Goal: Information Seeking & Learning: Learn about a topic

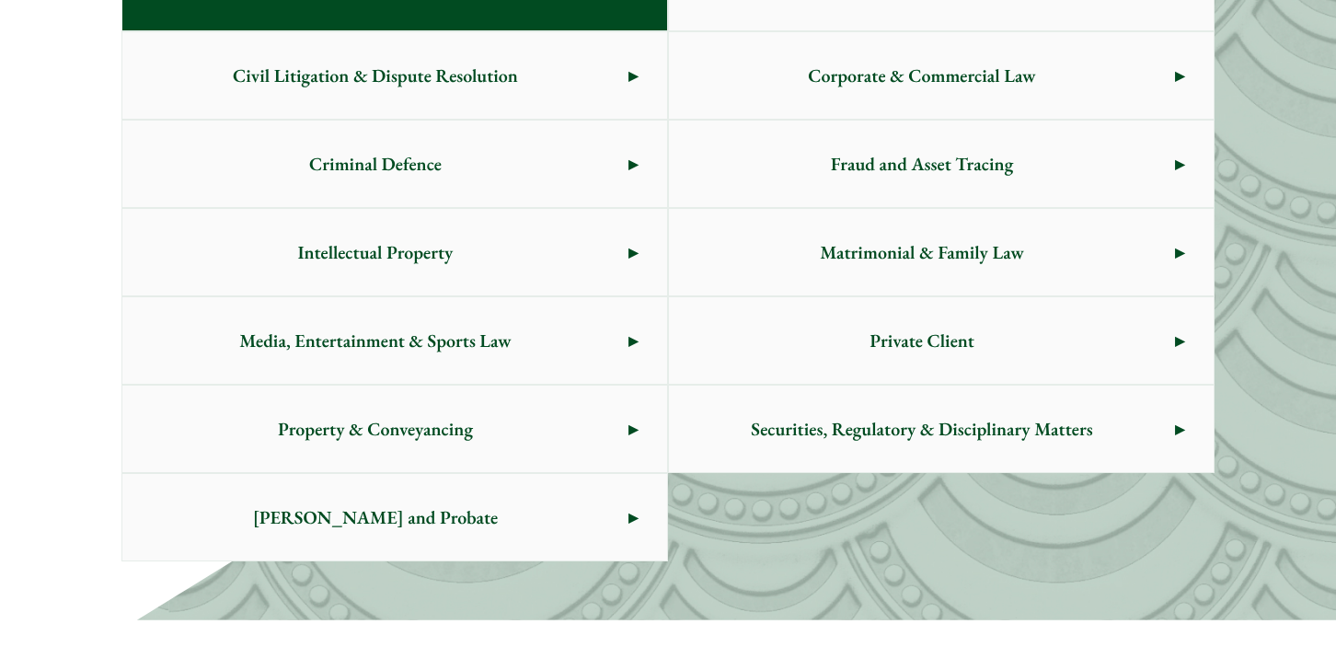
scroll to position [1096, 0]
click at [401, 249] on span "Intellectual Property" at bounding box center [375, 251] width 506 height 86
click at [628, 341] on link "Media, Entertainment & Sports Law" at bounding box center [394, 339] width 545 height 86
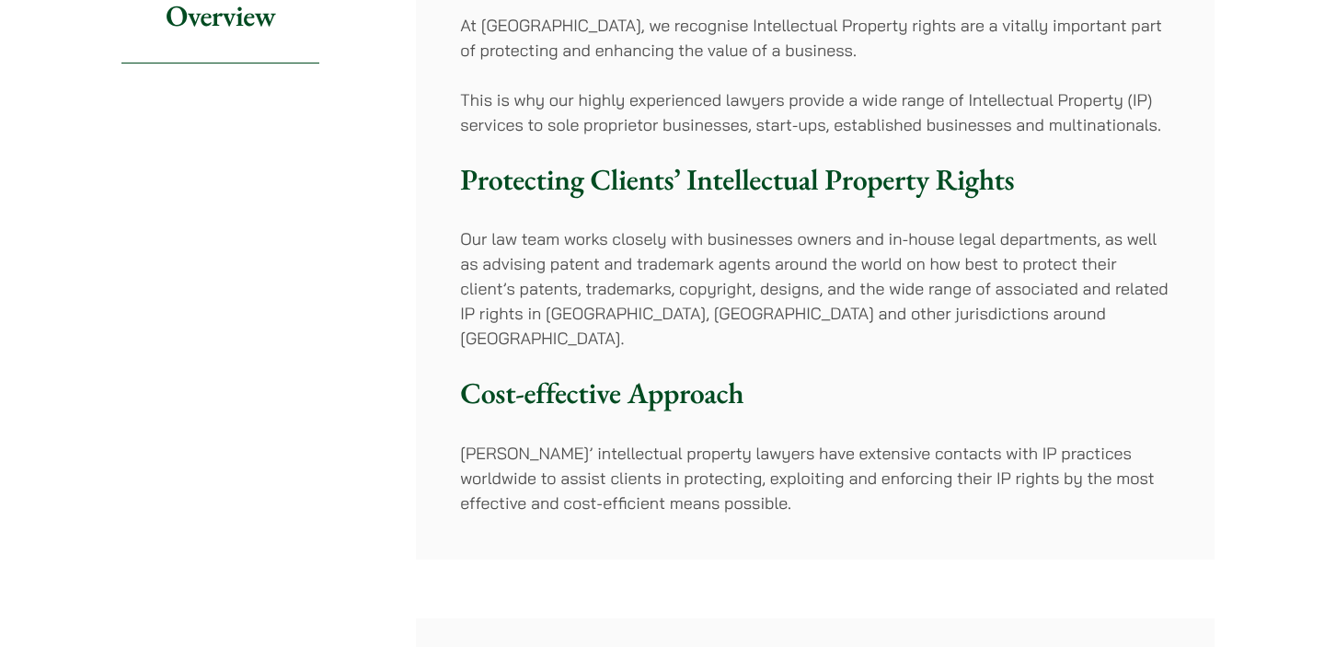
scroll to position [302, 0]
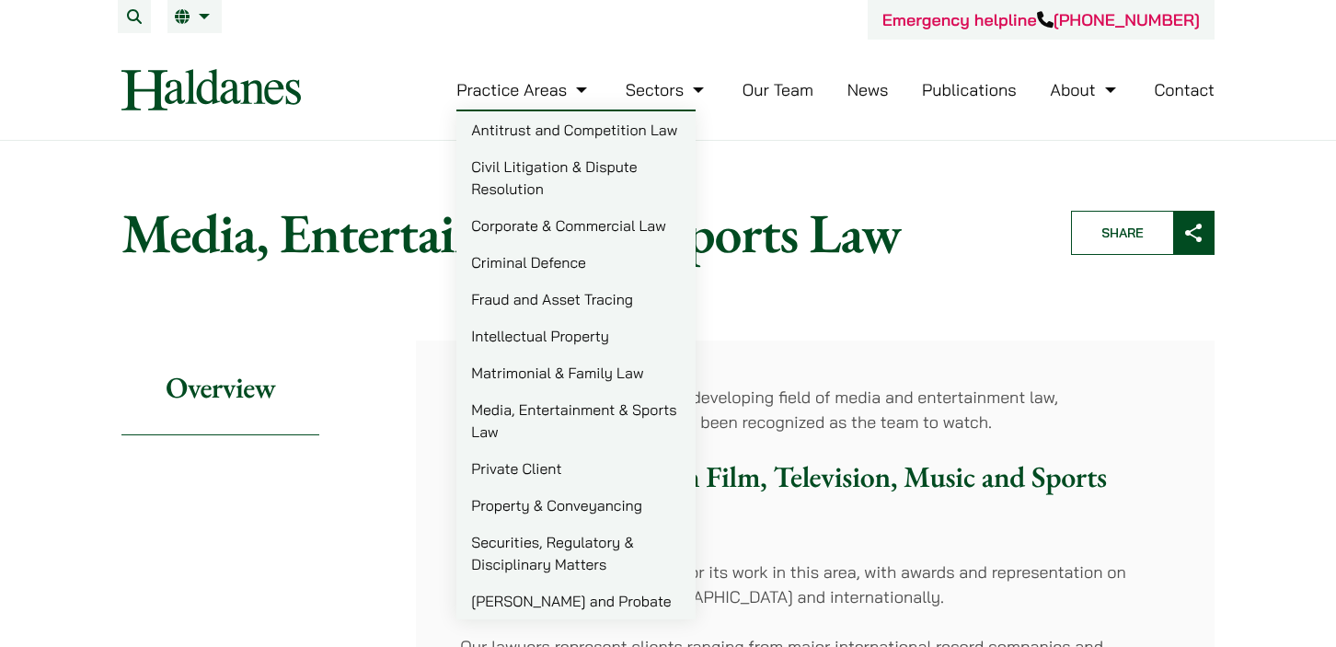
click at [544, 224] on link "Corporate & Commercial Law" at bounding box center [575, 225] width 239 height 37
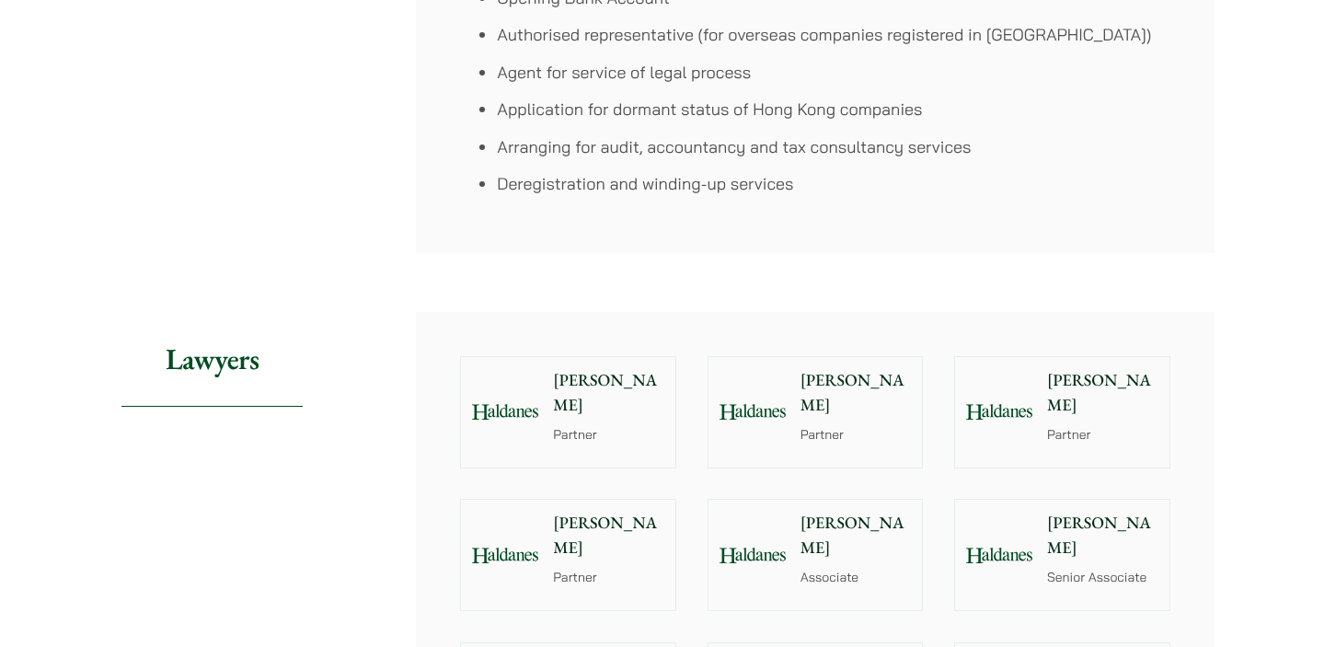
scroll to position [1659, 0]
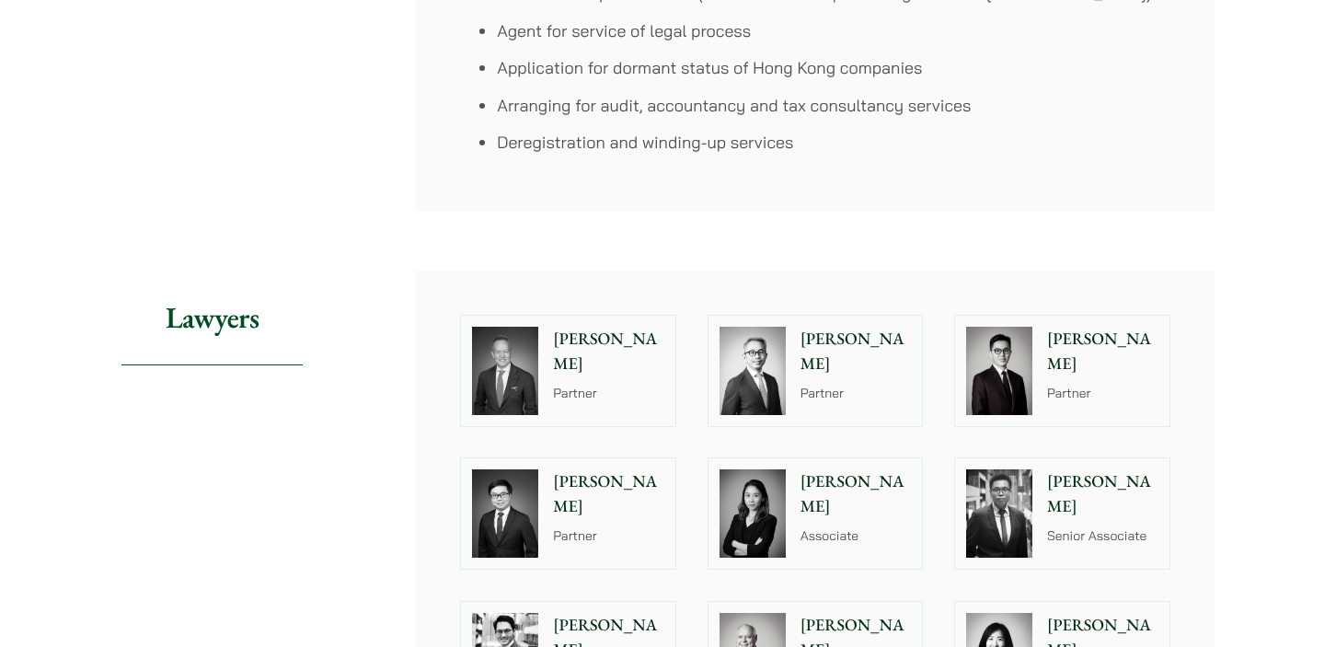
click at [617, 338] on p "[PERSON_NAME]" at bounding box center [608, 352] width 111 height 50
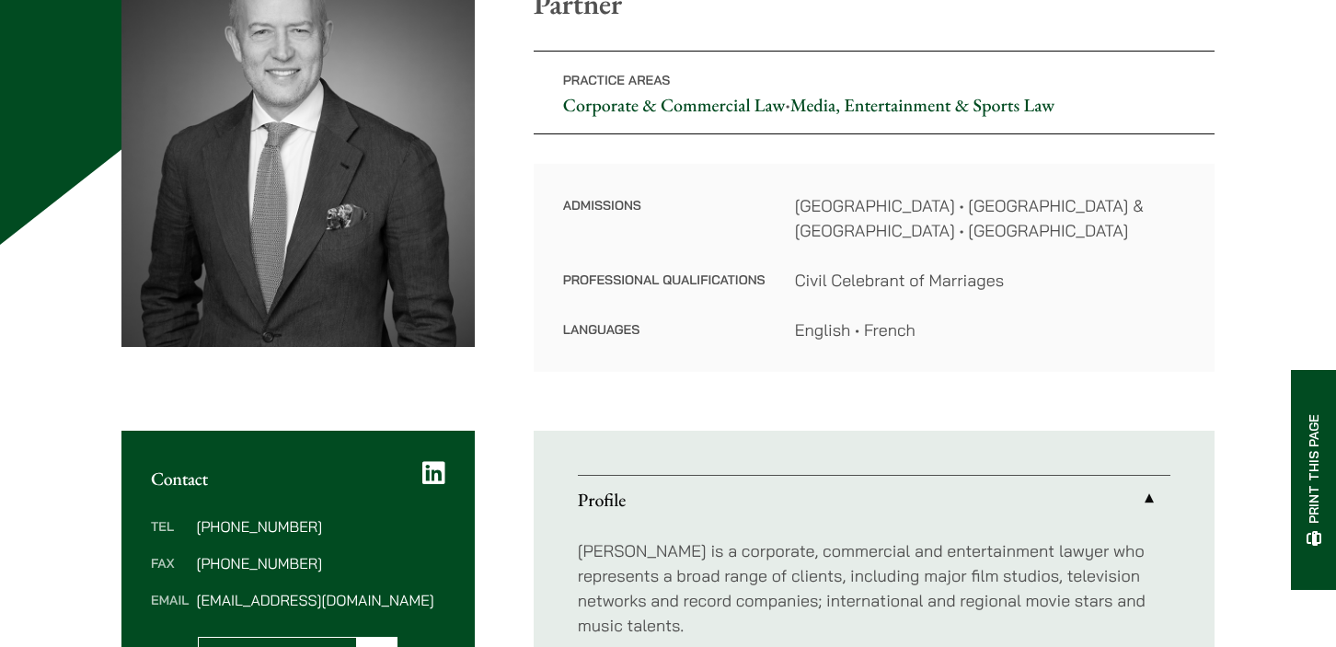
scroll to position [293, 0]
